Goal: Communication & Community: Answer question/provide support

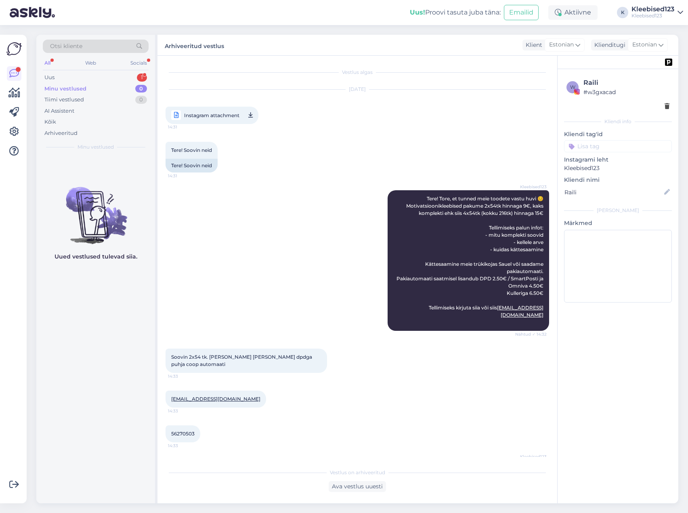
scroll to position [93, 0]
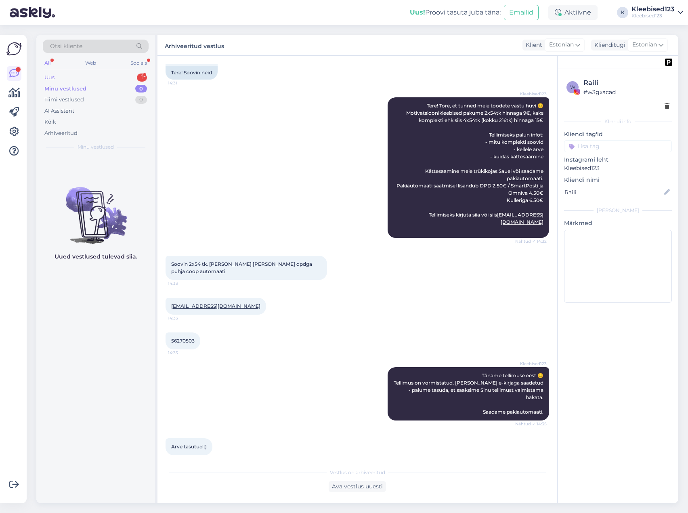
click at [118, 74] on div "Uus 1" at bounding box center [96, 77] width 106 height 11
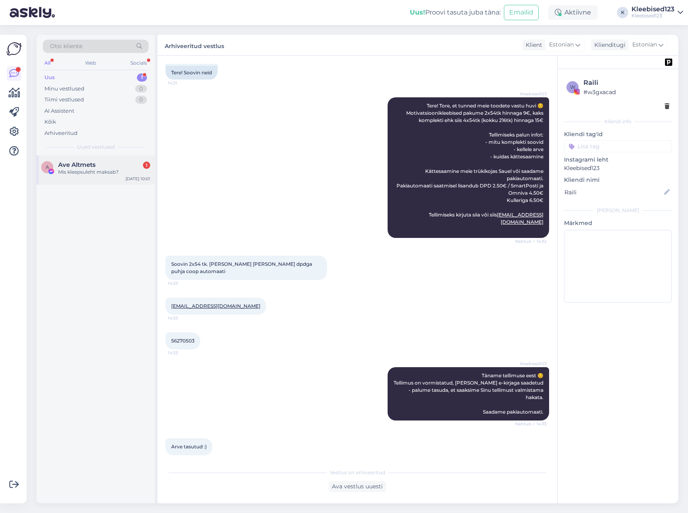
click at [73, 164] on span "Ave Altmets" at bounding box center [77, 164] width 38 height 7
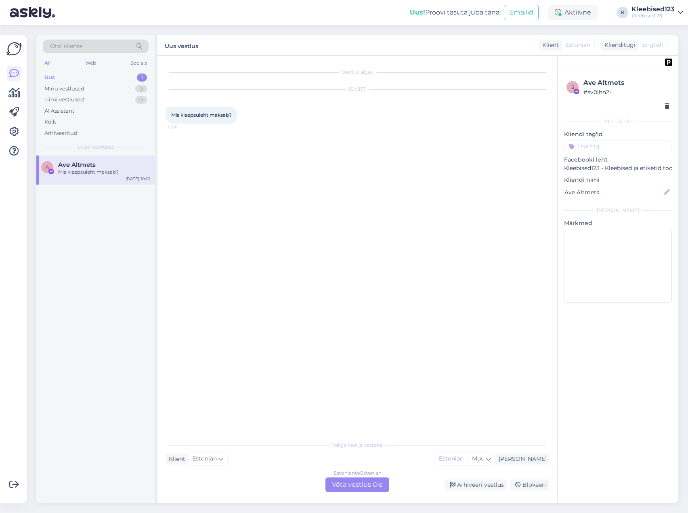
scroll to position [0, 0]
click at [354, 485] on div "Estonian to Estonian Võta vestlus üle" at bounding box center [357, 484] width 64 height 15
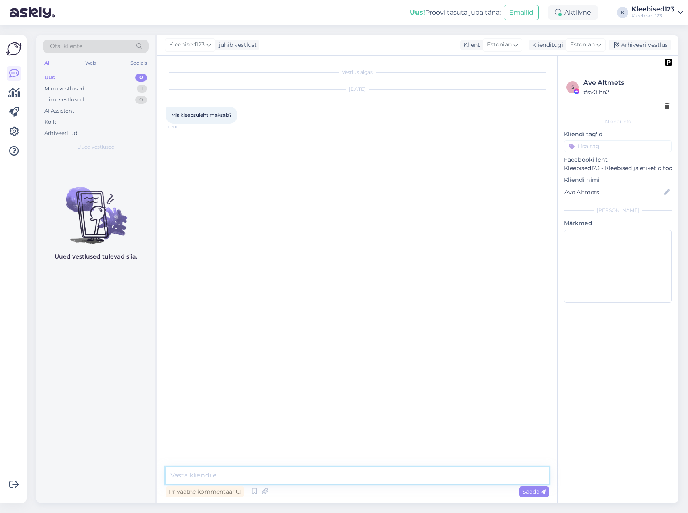
click at [253, 478] on textarea at bounding box center [356, 475] width 383 height 17
paste textarea "[URL][DOMAIN_NAME]"
click at [331, 475] on textarea "[URL][DOMAIN_NAME]" at bounding box center [356, 475] width 383 height 17
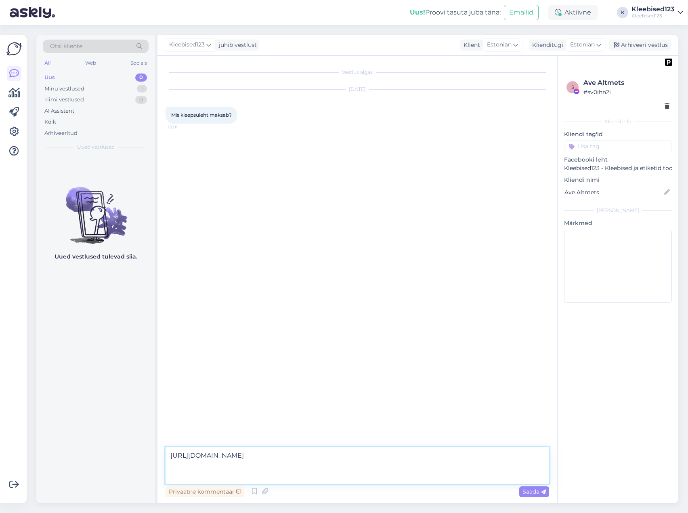
paste textarea "Tere! Tore, et tunned meie toodete vastu huvi 😊 Motivatsioonikleebised pakume 2…"
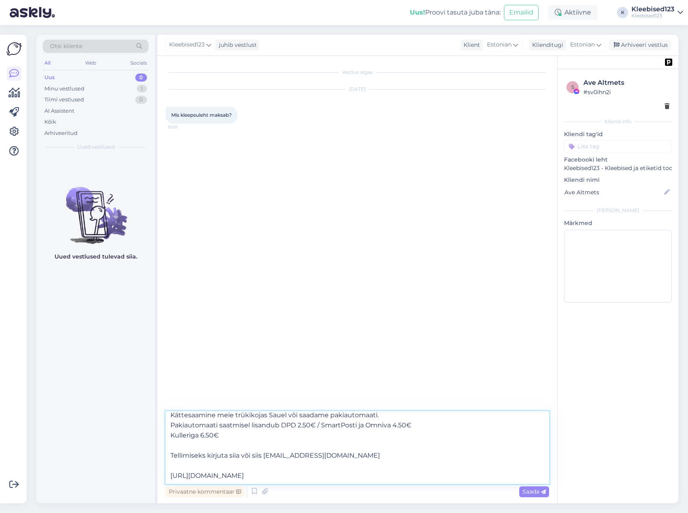
scroll to position [85, 0]
drag, startPoint x: 263, startPoint y: 455, endPoint x: 339, endPoint y: 455, distance: 75.5
click at [339, 455] on textarea "Tere! Tore, et tunned meie toodete vastu huvi 😊 Motivatsioonikleebised pakume 2…" at bounding box center [356, 447] width 383 height 73
click at [337, 472] on textarea "Tere! Tore, et tunned meie toodete vastu huvi 😊 Motivatsioonikleebised pakume 2…" at bounding box center [356, 447] width 383 height 73
type textarea "Tere! Tore, et tunned meie toodete vastu huvi 😊 Motivatsioonikleebised pakume 2…"
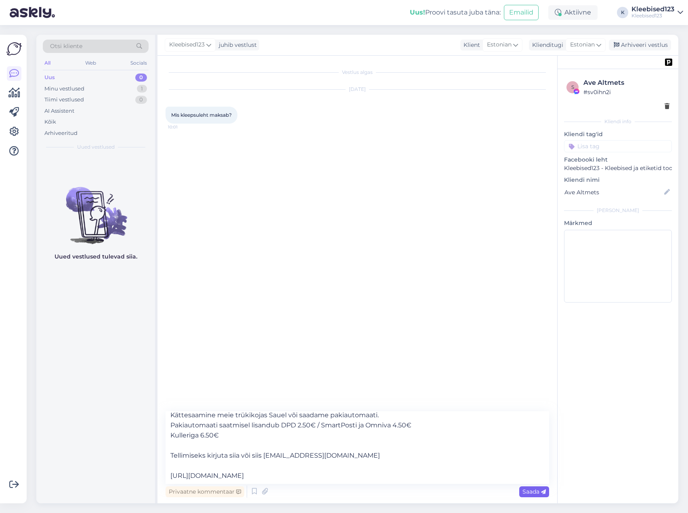
click at [529, 491] on span "Saada" at bounding box center [533, 491] width 23 height 7
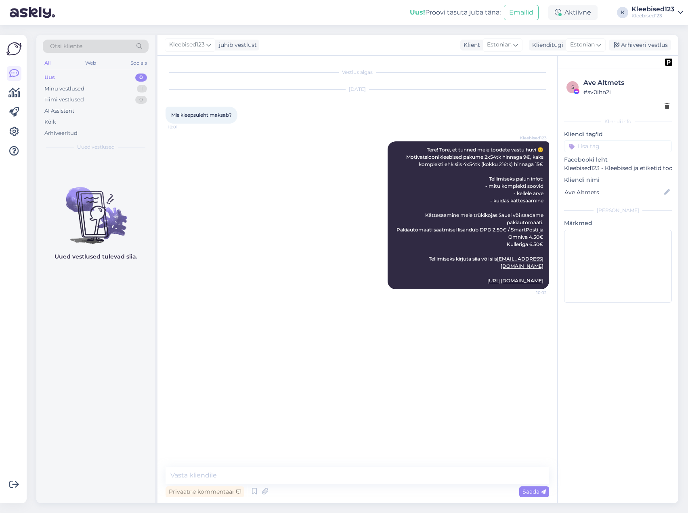
scroll to position [0, 0]
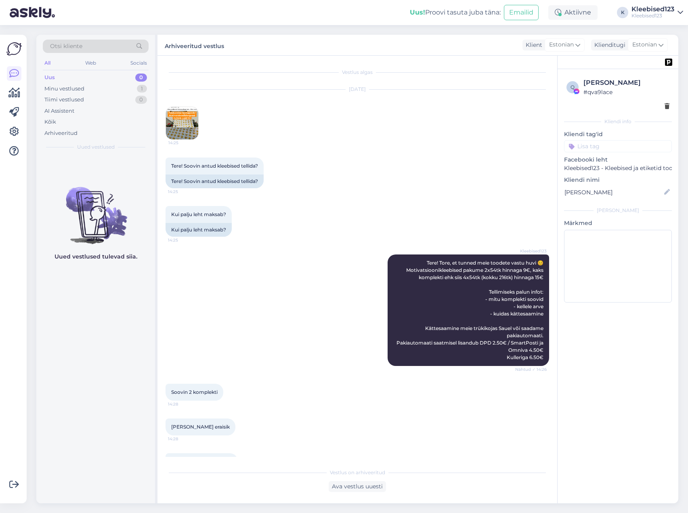
scroll to position [315, 0]
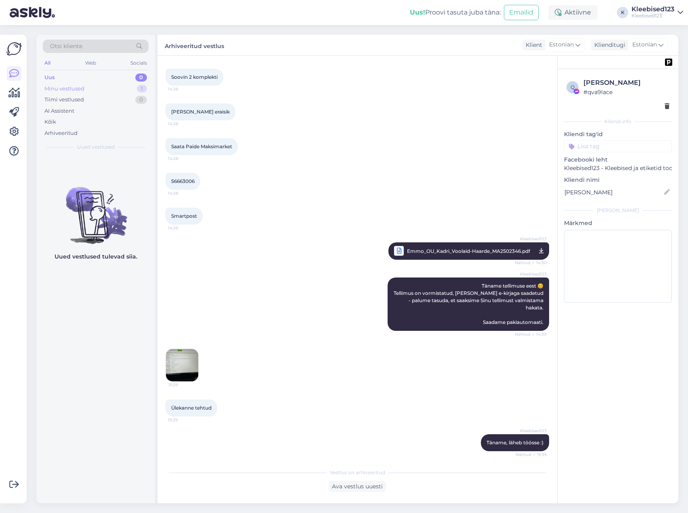
click at [82, 88] on div "Minu vestlused" at bounding box center [64, 89] width 40 height 8
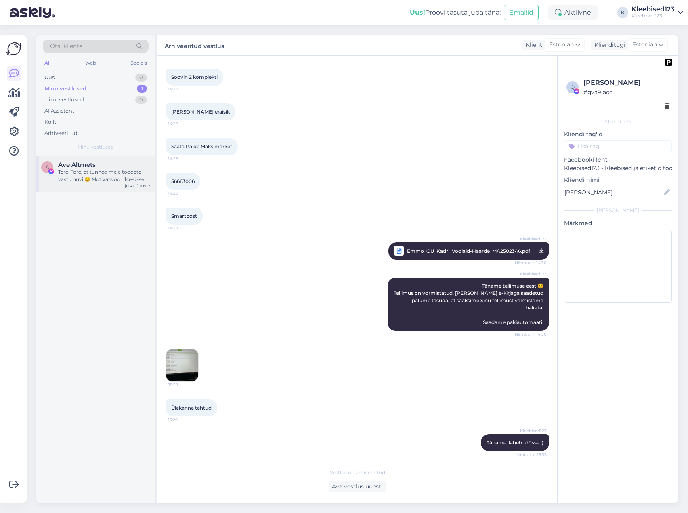
click at [72, 167] on span "Ave Altmets" at bounding box center [77, 164] width 38 height 7
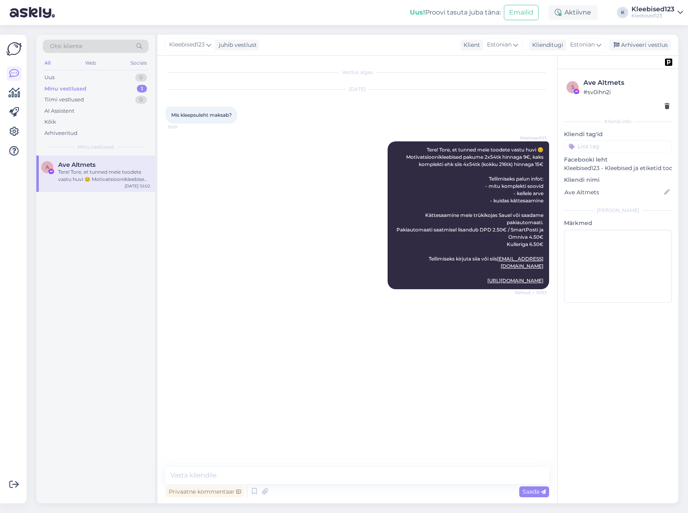
scroll to position [0, 0]
